Goal: Transaction & Acquisition: Subscribe to service/newsletter

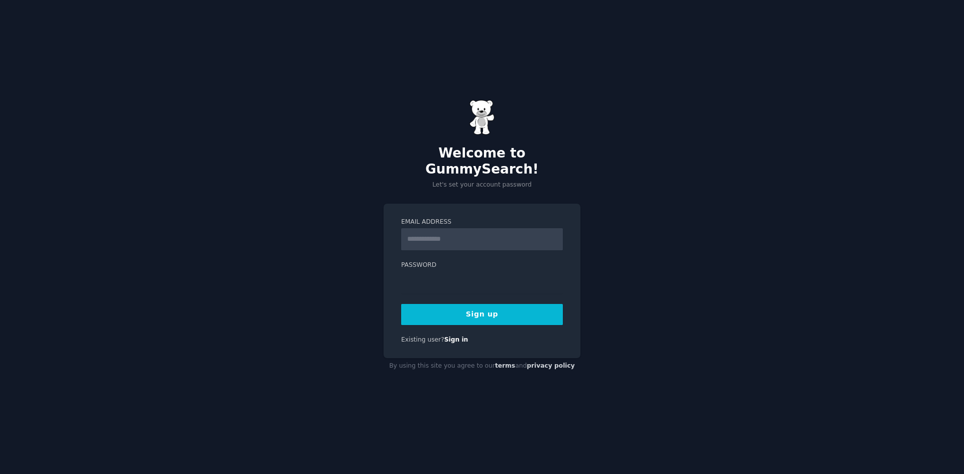
click at [466, 232] on input "Email Address" at bounding box center [482, 239] width 162 height 22
click at [556, 228] on input "Email Address" at bounding box center [482, 239] width 162 height 22
click at [504, 230] on input "Email Address" at bounding box center [482, 239] width 162 height 22
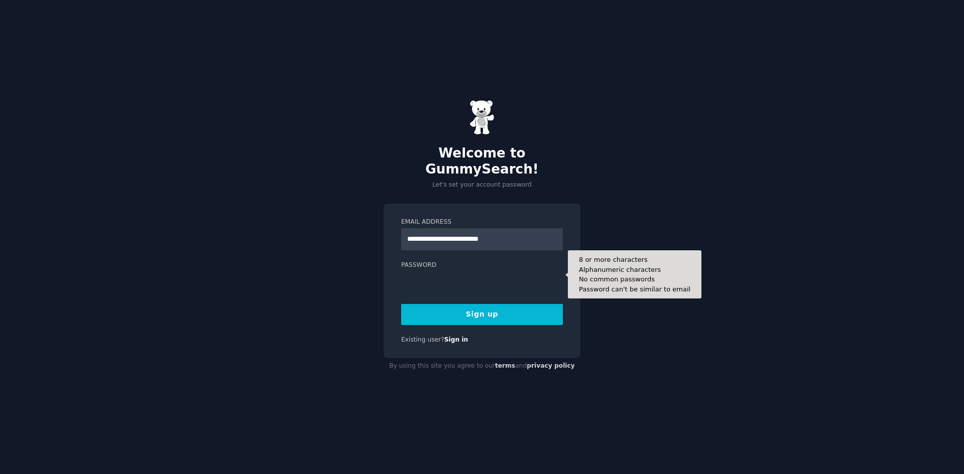
type input "**********"
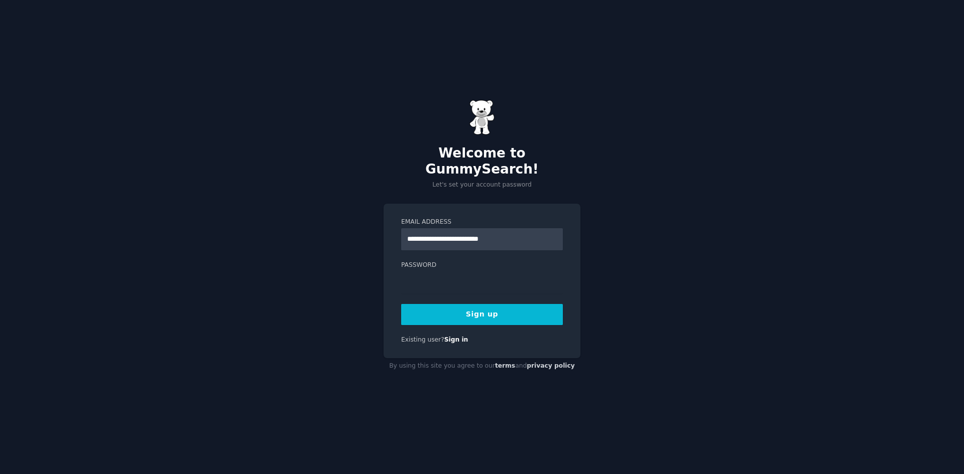
click at [468, 312] on button "Sign up" at bounding box center [482, 314] width 162 height 21
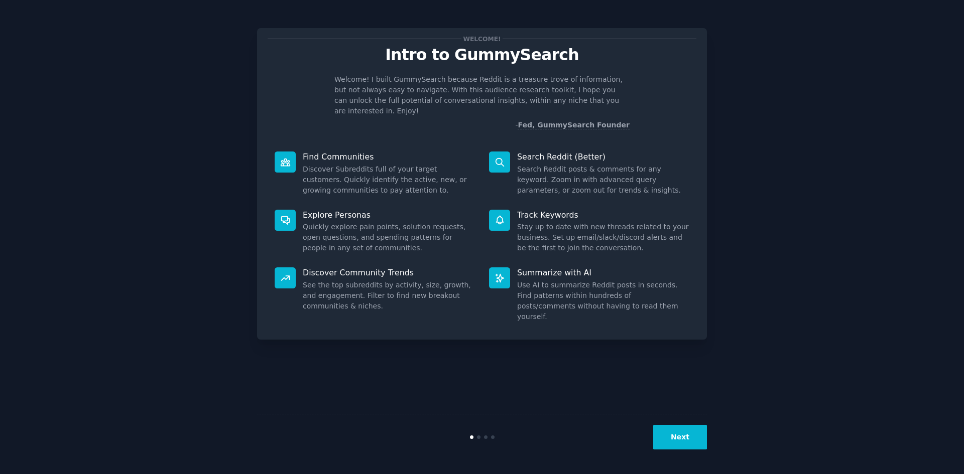
click at [677, 430] on button "Next" at bounding box center [680, 437] width 54 height 25
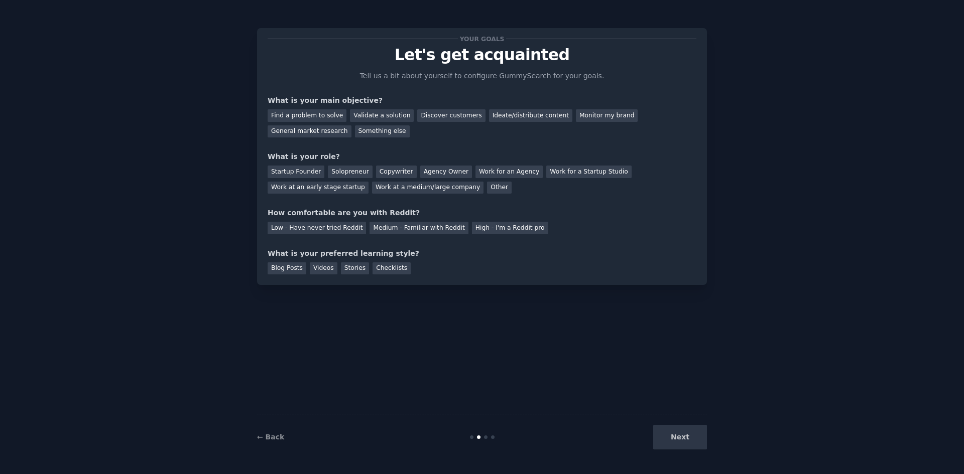
click at [677, 430] on div "Next" at bounding box center [632, 437] width 150 height 25
click at [300, 173] on div "Startup Founder" at bounding box center [296, 172] width 57 height 13
click at [421, 174] on div "Agency Owner" at bounding box center [446, 172] width 52 height 13
click at [393, 226] on div "Medium - Familiar with Reddit" at bounding box center [418, 228] width 98 height 13
click at [279, 264] on div "Blog Posts" at bounding box center [287, 269] width 39 height 13
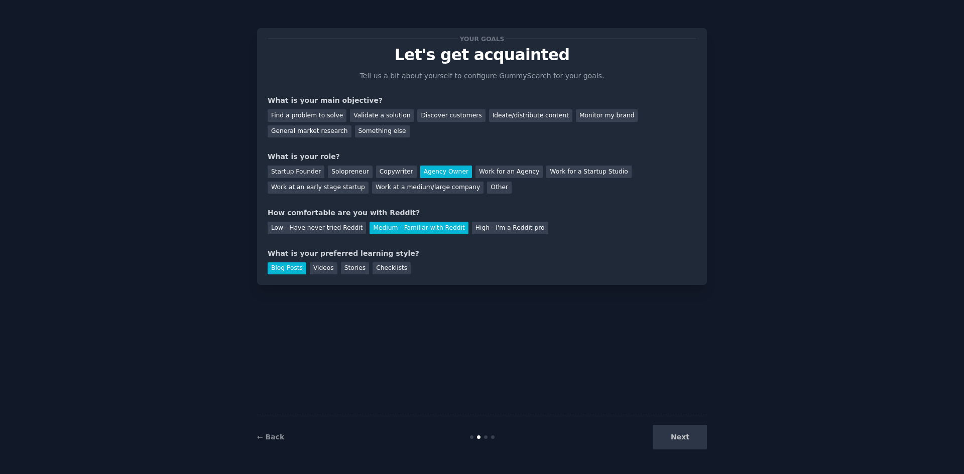
click at [486, 108] on div "Find a problem to solve Validate a solution Discover customers Ideate/distribut…" at bounding box center [482, 122] width 429 height 32
click at [489, 120] on div "Ideate/distribute content" at bounding box center [530, 115] width 83 height 13
click at [689, 440] on button "Next" at bounding box center [680, 437] width 54 height 25
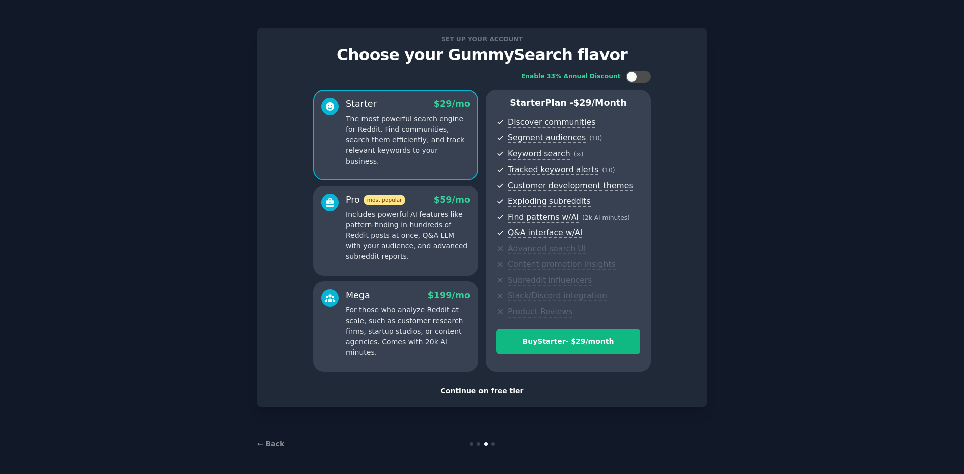
click at [474, 391] on div "Continue on free tier" at bounding box center [482, 391] width 429 height 11
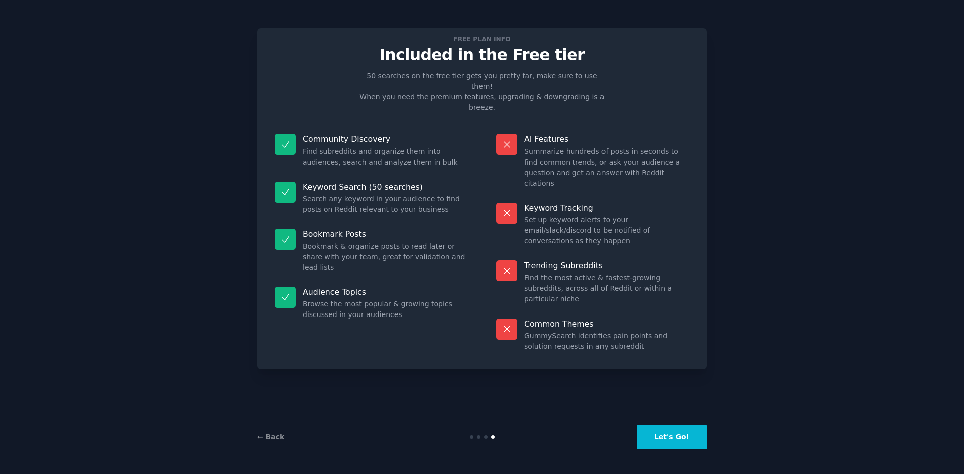
click at [677, 432] on button "Let's Go!" at bounding box center [671, 437] width 70 height 25
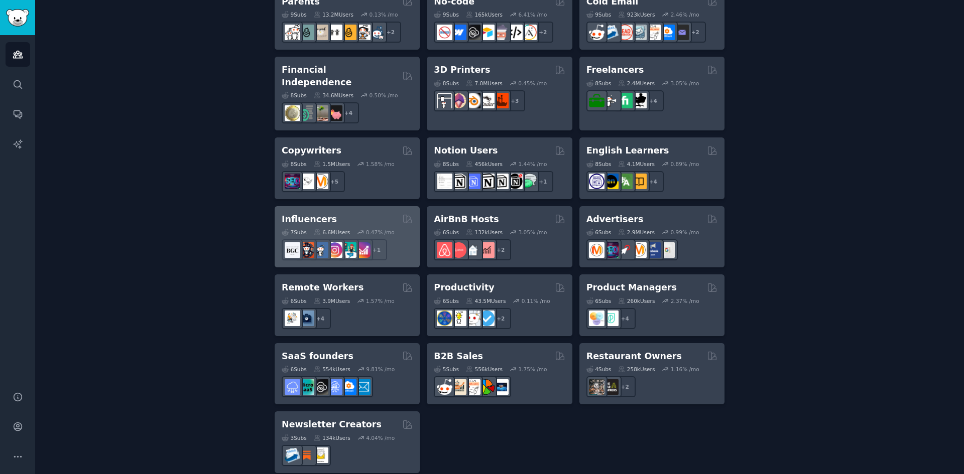
scroll to position [483, 0]
